Goal: Use online tool/utility

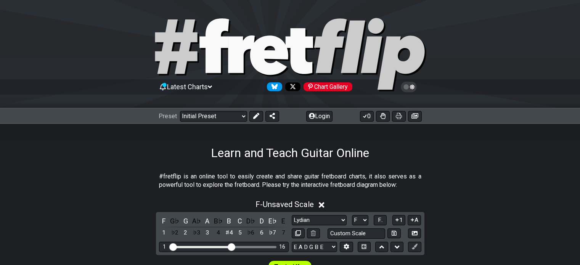
select select "Lydian"
select select "F"
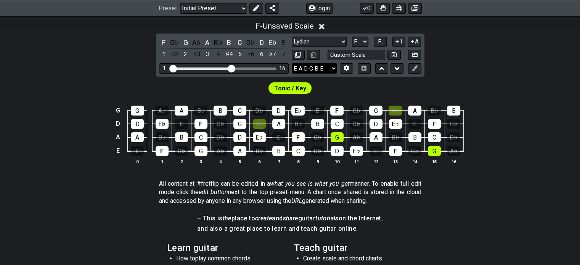
click at [325, 70] on select "E A D G B E E A D G B E E A D G B E B E A D F♯ B A D G C E A D A D G B E E♭ A♭ …" at bounding box center [314, 68] width 45 height 10
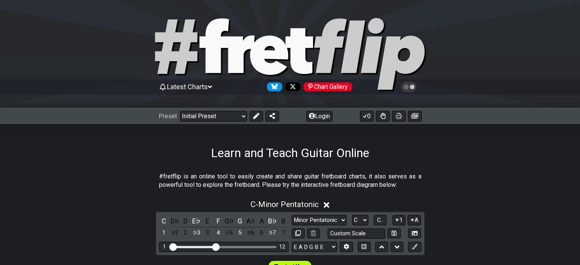
scroll to position [178, 0]
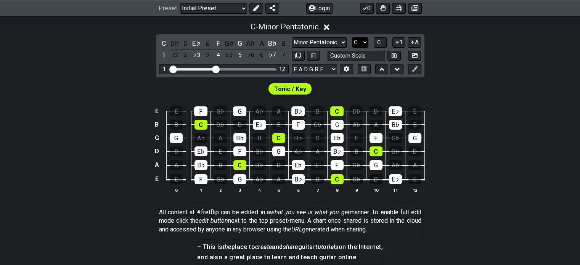
click at [362, 40] on select "A♭ A A♯ B♭ B C C♯ D♭ D D♯ E♭ E F F♯ G♭ G G♯" at bounding box center [360, 42] width 16 height 10
select select "A"
click at [352, 37] on select "A♭ A A♯ B♭ B C C♯ D♭ D D♯ E♭ E F F♯ G♭ G G♯" at bounding box center [360, 42] width 16 height 10
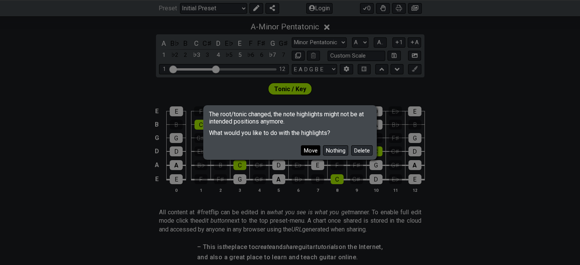
click at [316, 152] on button "Move" at bounding box center [310, 150] width 19 height 10
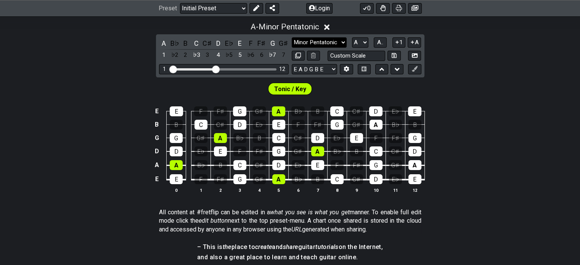
click at [312, 41] on select "Minor Pentatonic Click to edit Minor Pentatonic Major Pentatonic Minor Blues Ma…" at bounding box center [319, 42] width 55 height 10
select select "Minor / Aeolian"
click at [292, 37] on select "Minor Pentatonic Click to edit Minor Pentatonic Major Pentatonic Minor Blues Ma…" at bounding box center [319, 42] width 55 height 10
